Goal: Task Accomplishment & Management: Manage account settings

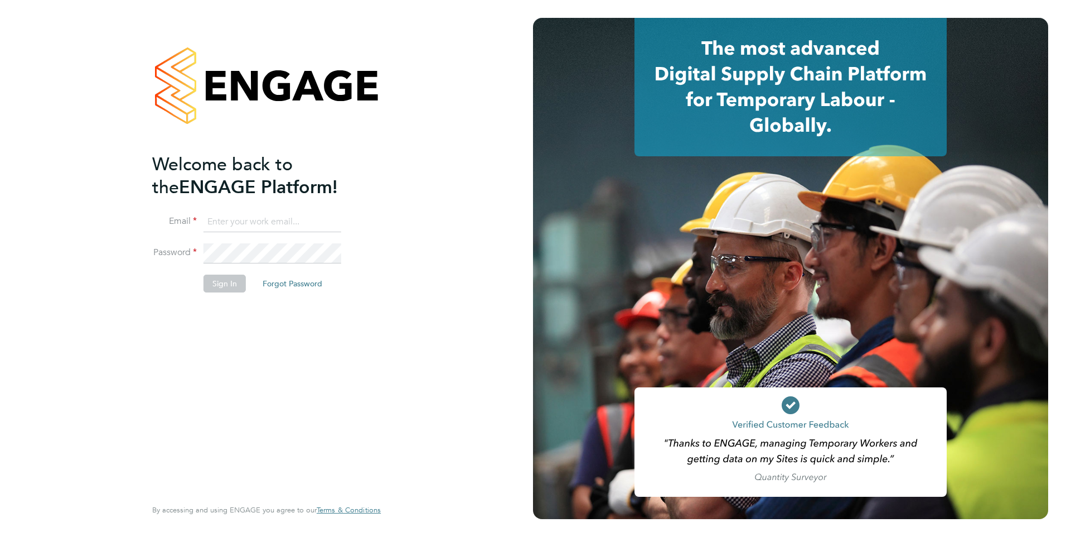
type input "john.barrow@hmsworks.co.uk"
click at [231, 286] on button "Sign In" at bounding box center [225, 283] width 42 height 18
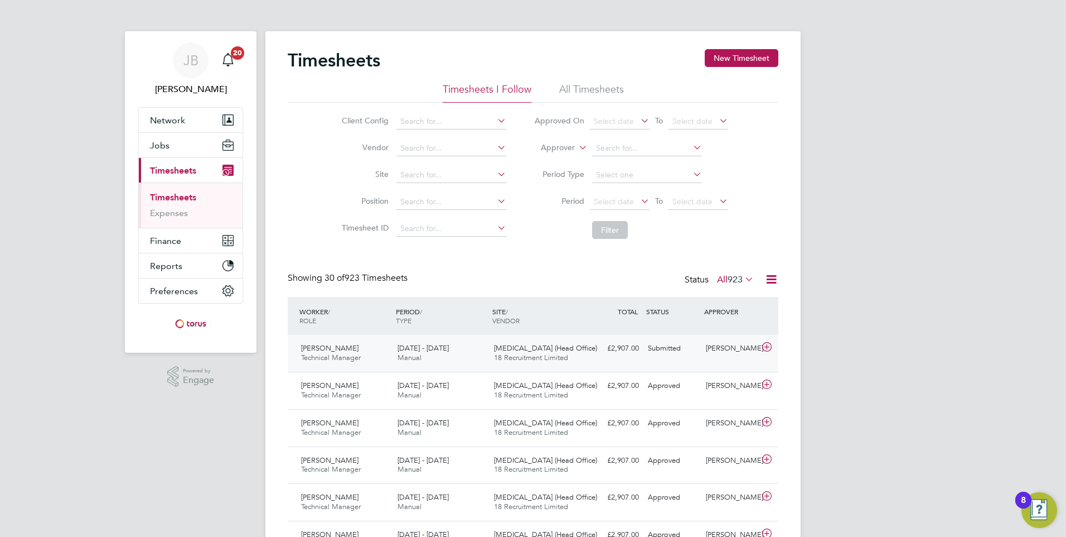
click at [630, 355] on div "£2,907.00 Submitted" at bounding box center [615, 348] width 58 height 18
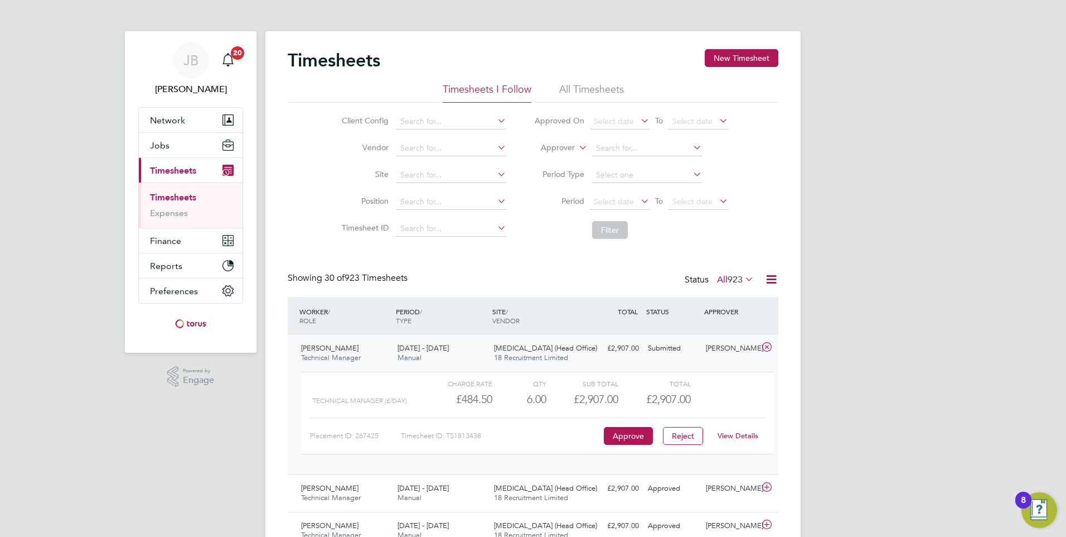
click at [742, 437] on link "View Details" at bounding box center [738, 435] width 41 height 9
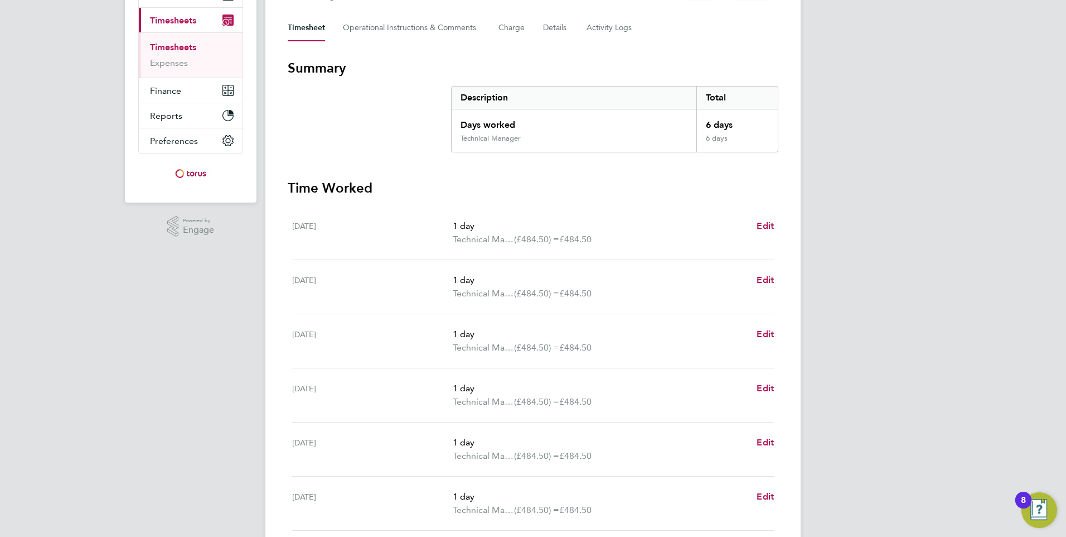
scroll to position [283, 0]
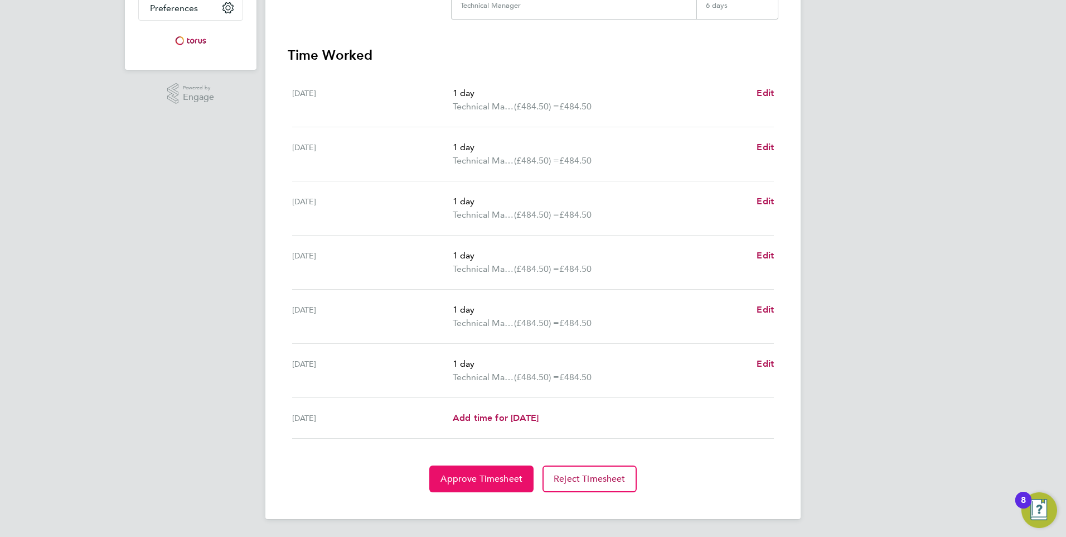
click at [504, 481] on span "Approve Timesheet" at bounding box center [482, 478] width 82 height 11
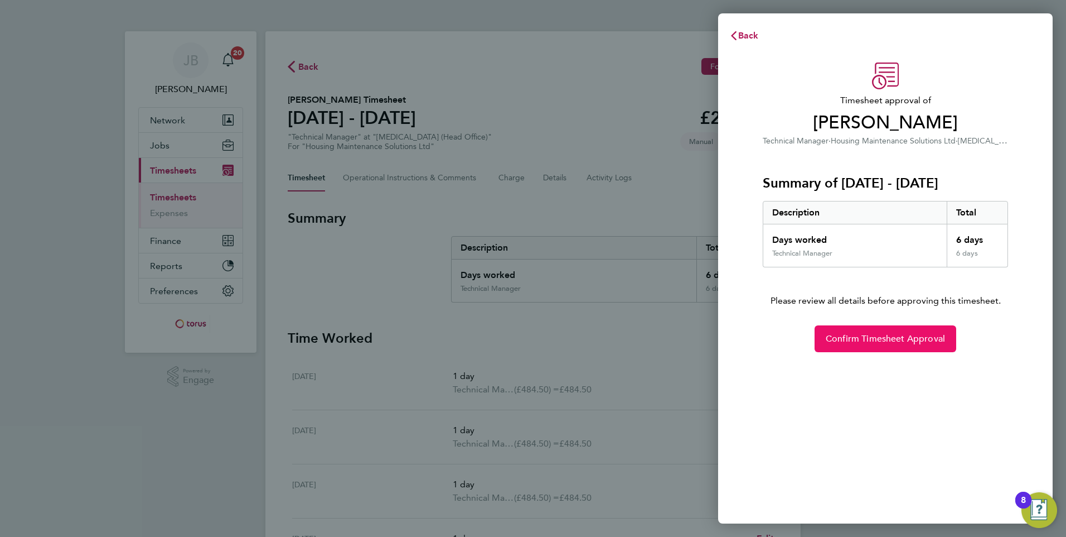
click at [868, 344] on button "Confirm Timesheet Approval" at bounding box center [886, 338] width 142 height 27
